Goal: Task Accomplishment & Management: Use online tool/utility

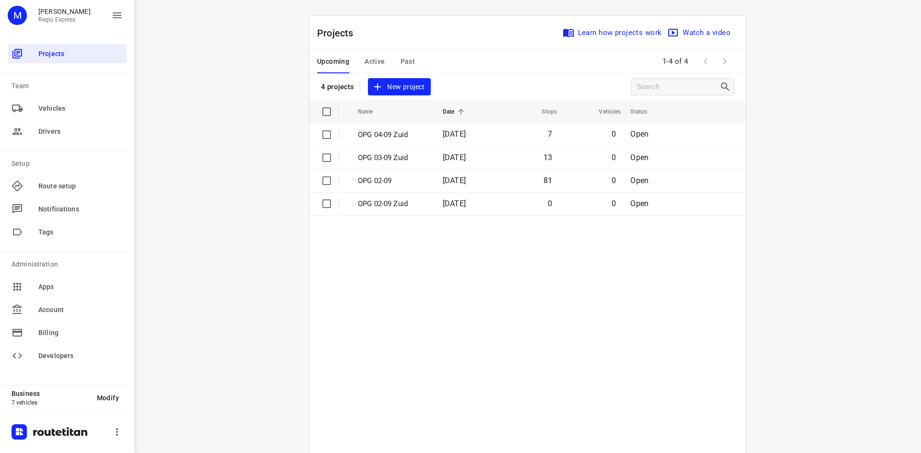
click at [382, 64] on div "Upcoming Active Past" at bounding box center [373, 61] width 113 height 23
click at [379, 63] on span "Active" at bounding box center [374, 62] width 20 height 12
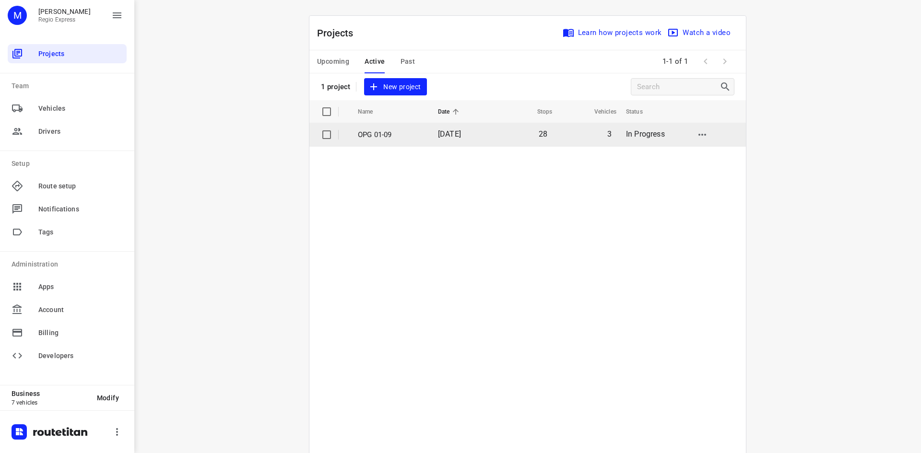
click at [461, 133] on span "[DATE]" at bounding box center [449, 133] width 23 height 9
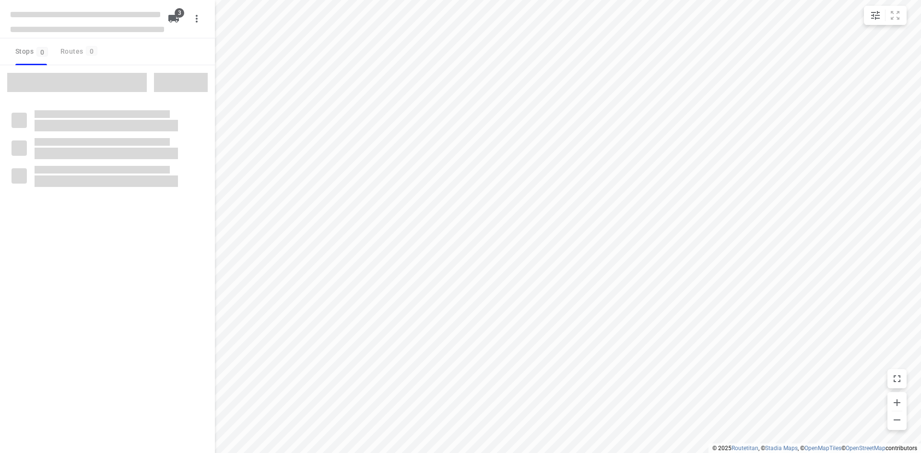
type input "distance"
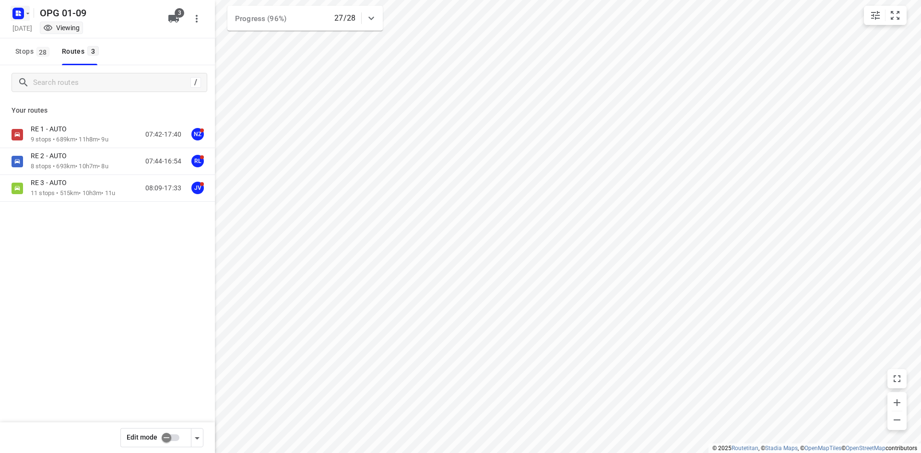
click at [22, 19] on rect "button" at bounding box center [18, 14] width 12 height 12
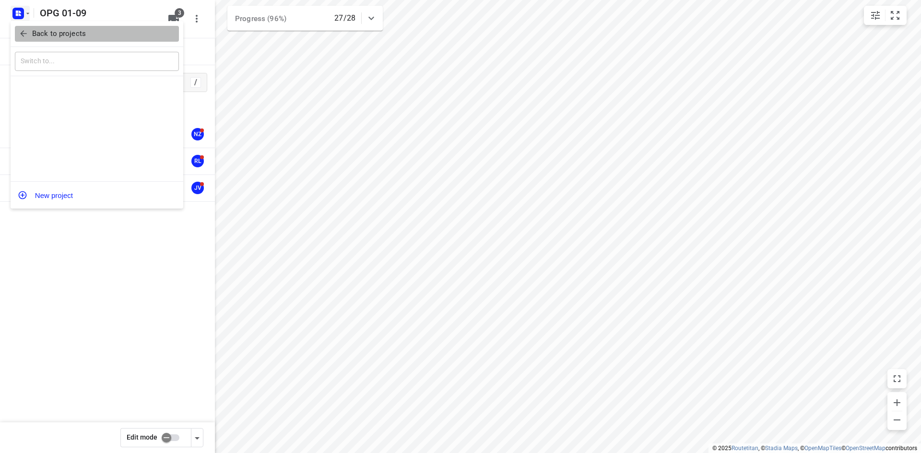
click at [27, 29] on icon "button" at bounding box center [24, 34] width 10 height 10
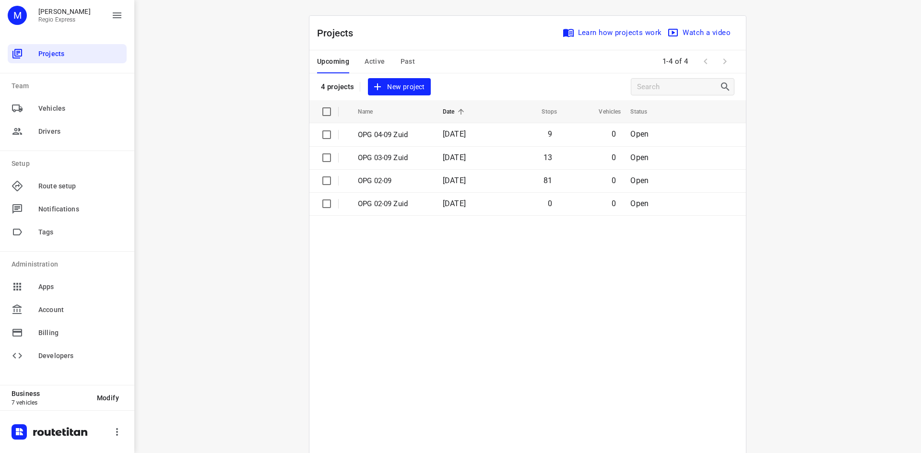
click at [372, 59] on span "Active" at bounding box center [374, 62] width 20 height 12
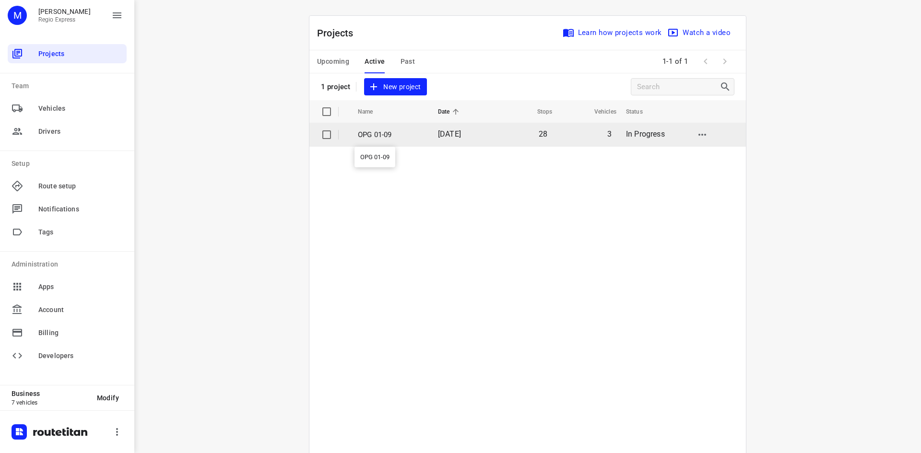
click at [381, 135] on p "OPG 01-09" at bounding box center [391, 134] width 66 height 11
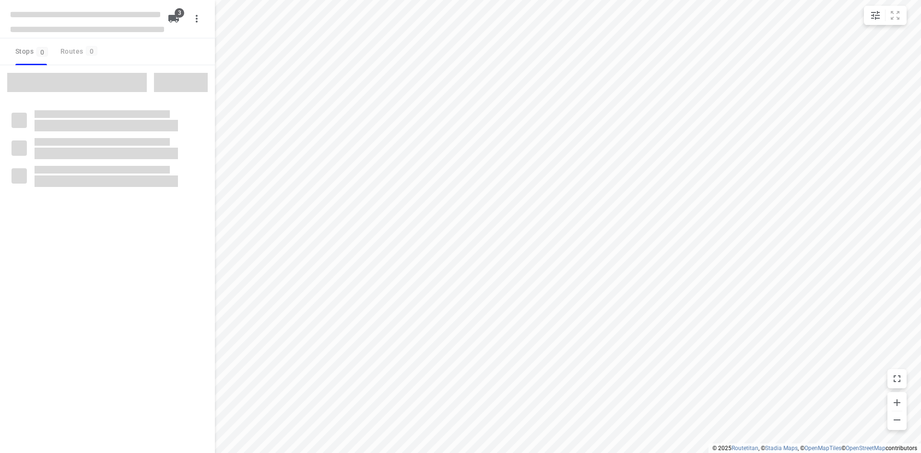
type input "distance"
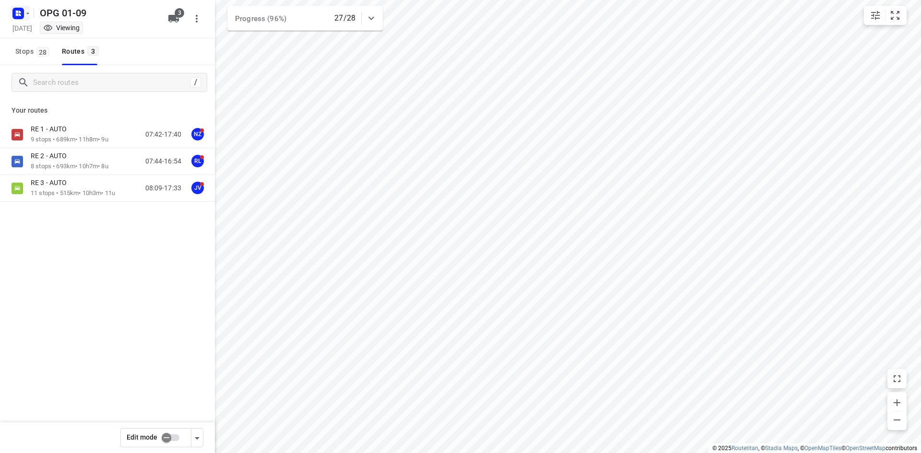
click at [19, 11] on icon "button" at bounding box center [20, 12] width 2 height 2
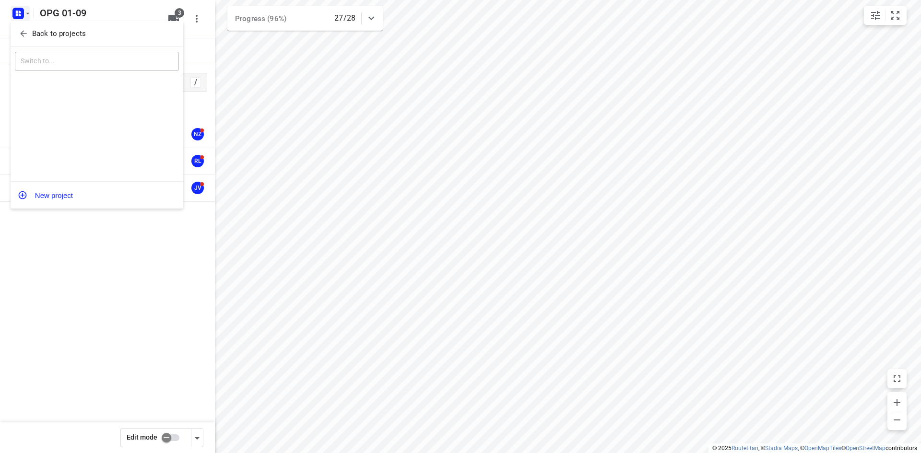
click at [26, 30] on icon "button" at bounding box center [24, 34] width 10 height 10
